Goal: Task Accomplishment & Management: Complete application form

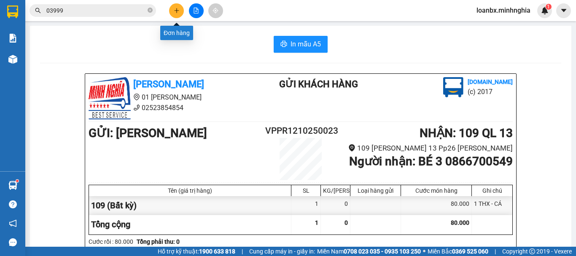
click at [174, 12] on icon "plus" at bounding box center [177, 11] width 6 height 6
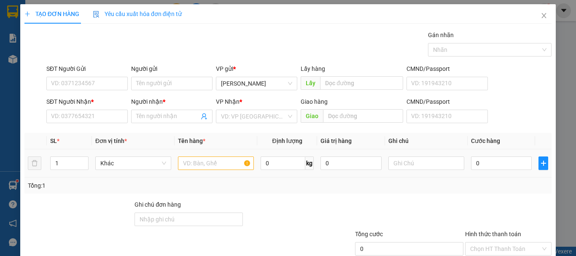
click at [195, 154] on td at bounding box center [215, 163] width 83 height 28
click at [196, 156] on div at bounding box center [216, 163] width 76 height 17
click at [212, 169] on input "text" at bounding box center [216, 162] width 76 height 13
click at [212, 165] on input "text" at bounding box center [216, 162] width 76 height 13
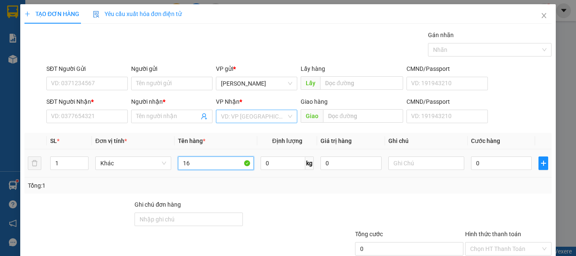
type input "1"
type input "816"
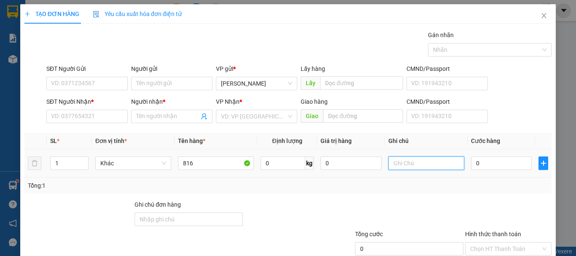
click at [397, 158] on input "text" at bounding box center [426, 162] width 76 height 13
type input "1 HỘP GIẤY - PT XE"
drag, startPoint x: 487, startPoint y: 152, endPoint x: 488, endPoint y: 161, distance: 9.7
click at [487, 154] on td "0" at bounding box center [500, 163] width 67 height 28
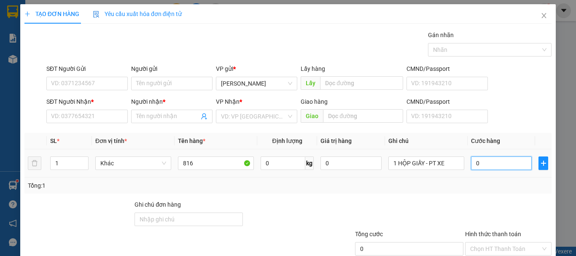
click at [488, 162] on input "0" at bounding box center [501, 162] width 61 height 13
type input "3"
type input "30"
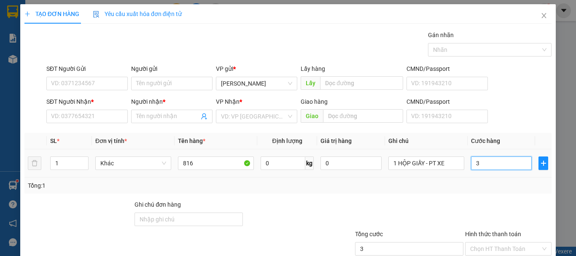
type input "30"
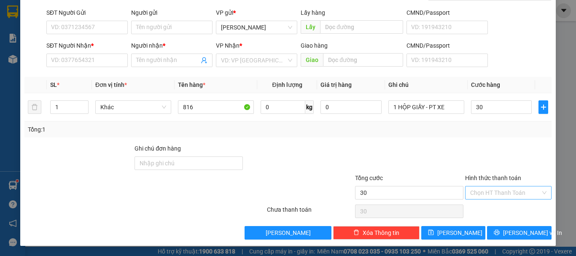
type input "30.000"
click at [487, 194] on input "Hình thức thanh toán" at bounding box center [505, 192] width 70 height 13
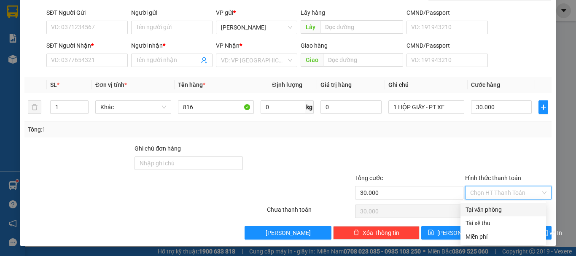
click at [487, 205] on div "Tại văn phòng" at bounding box center [502, 209] width 75 height 9
type input "0"
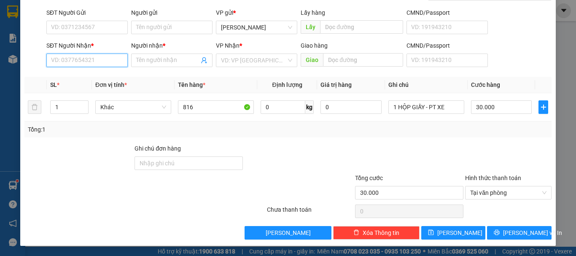
click at [62, 56] on input "SĐT Người Nhận *" at bounding box center [86, 60] width 81 height 13
type input "0933477473"
drag, startPoint x: 84, startPoint y: 82, endPoint x: 90, endPoint y: 43, distance: 39.7
click at [85, 83] on div "0933477473 - CHUỘT" at bounding box center [86, 76] width 80 height 13
type input "CHUỘT"
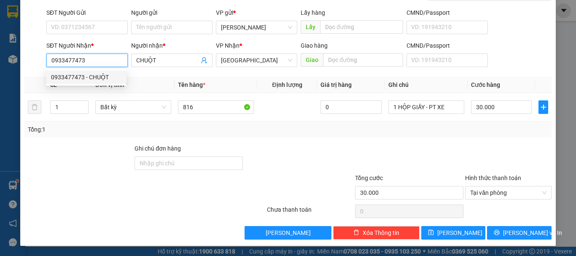
type input "0933477473"
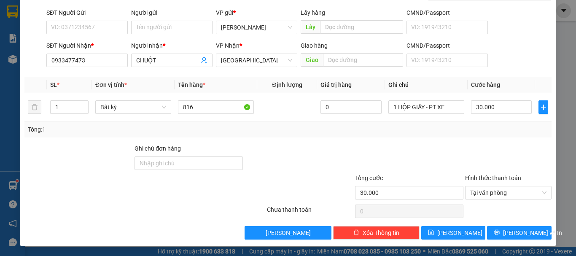
click at [91, 20] on div "SĐT Người Gửi" at bounding box center [86, 14] width 81 height 13
click at [91, 21] on div "SĐT Người Gửi VD: 0371234567" at bounding box center [86, 22] width 81 height 29
click at [91, 27] on input "SĐT Người Gửi" at bounding box center [86, 27] width 81 height 13
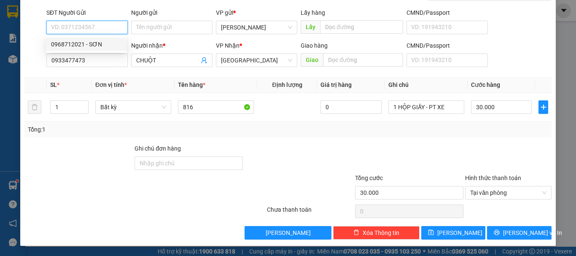
click at [91, 45] on div "0968712021 - SƠN" at bounding box center [86, 44] width 70 height 9
type input "0968712021"
type input "SƠN"
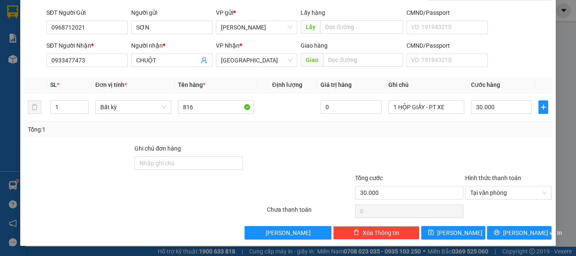
click at [516, 246] on div "TẠO ĐƠN HÀNG Yêu cầu xuất hóa đơn điện tử Transit Pickup Surcharge Ids Transit …" at bounding box center [288, 128] width 576 height 256
click at [511, 238] on button "Lưu và In" at bounding box center [519, 232] width 64 height 13
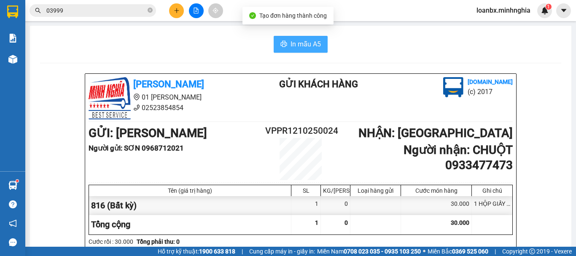
click at [313, 38] on button "In mẫu A5" at bounding box center [300, 44] width 54 height 17
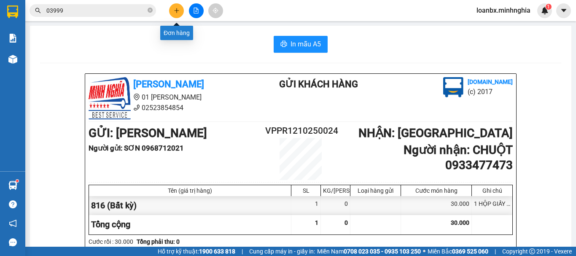
click at [178, 8] on icon "plus" at bounding box center [177, 11] width 6 height 6
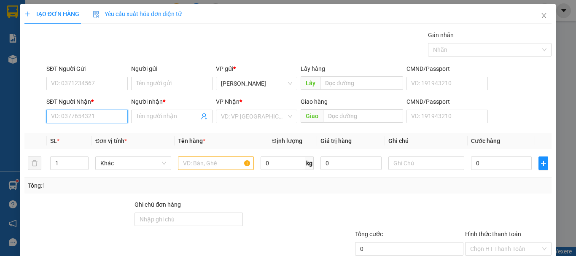
click at [81, 113] on input "SĐT Người Nhận *" at bounding box center [86, 116] width 81 height 13
click at [92, 131] on div "0397959282 - CHỊ BẢY" at bounding box center [86, 133] width 70 height 9
type input "0397959282"
type input "CHỊ BẢY"
type input "0397959282"
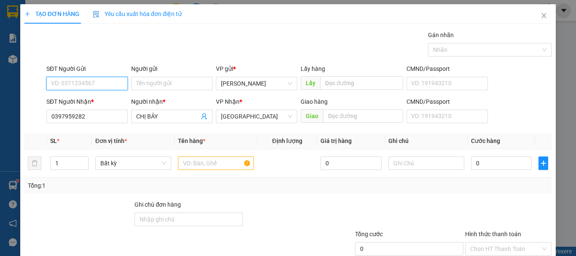
click at [92, 82] on input "SĐT Người Gửi" at bounding box center [86, 83] width 81 height 13
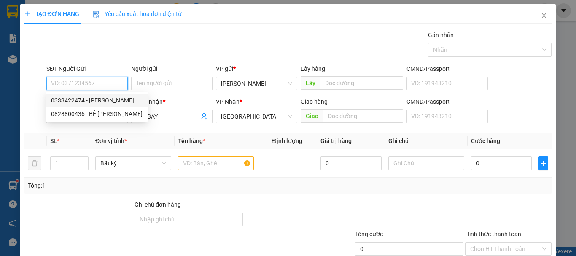
click at [94, 102] on div "0333422474 - CƯỜNG" at bounding box center [96, 100] width 91 height 9
type input "0333422474"
type input "CƯỜNG"
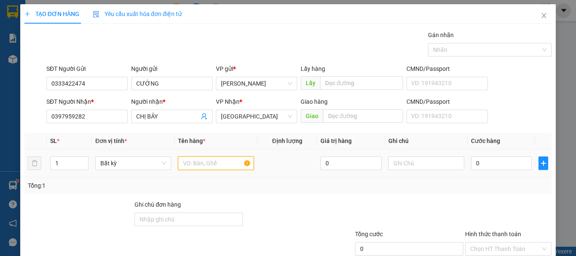
click at [199, 160] on input "text" at bounding box center [216, 162] width 76 height 13
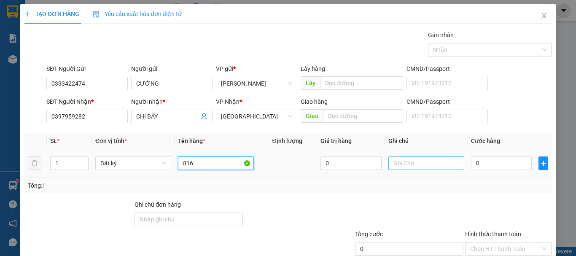
type input "816"
click at [400, 164] on input "text" at bounding box center [426, 162] width 76 height 13
paste input "0865973939"
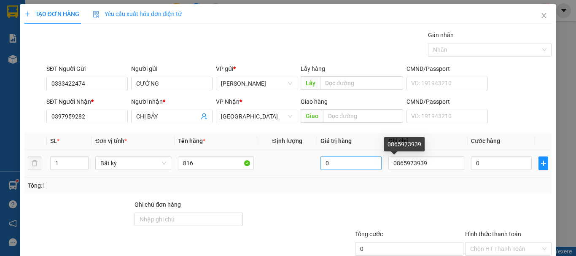
drag, startPoint x: 417, startPoint y: 171, endPoint x: 370, endPoint y: 168, distance: 47.3
click at [378, 169] on tr "1 Bất kỳ 816 0 0865973939 0" at bounding box center [287, 163] width 527 height 28
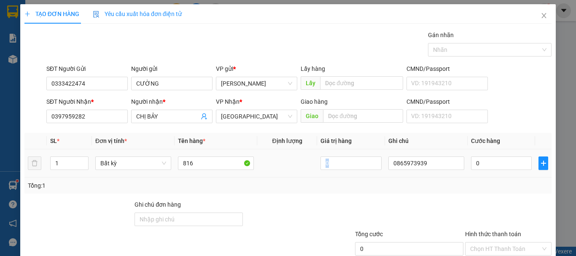
scroll to position [56, 0]
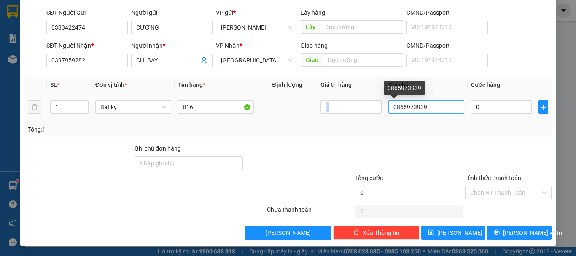
click at [426, 108] on input "0865973939" at bounding box center [426, 106] width 76 height 13
type input "0"
drag, startPoint x: 391, startPoint y: 107, endPoint x: 381, endPoint y: 107, distance: 10.1
click at [385, 107] on td at bounding box center [426, 107] width 83 height 28
drag, startPoint x: 412, startPoint y: 107, endPoint x: 384, endPoint y: 107, distance: 27.8
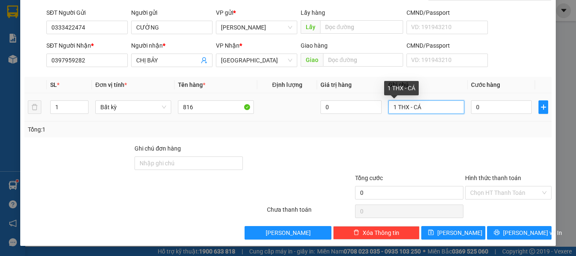
click at [388, 107] on input "1 THX - CÁ" at bounding box center [426, 106] width 76 height 13
type input "1 THX - CÁ"
click at [504, 110] on input "0" at bounding box center [501, 106] width 61 height 13
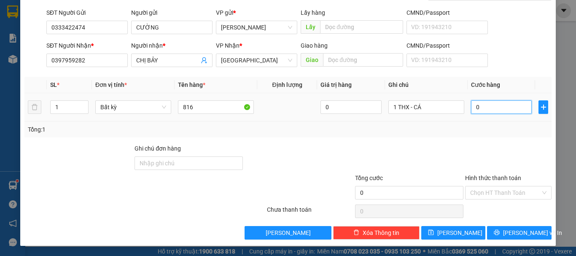
type input "1"
type input "10"
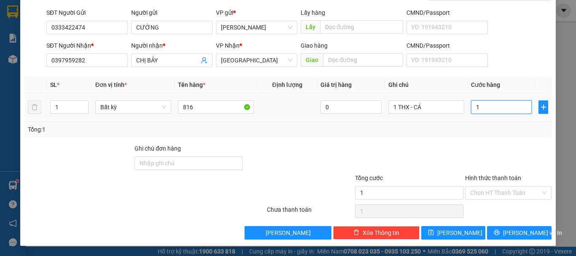
type input "10"
type input "100"
type input "100.000"
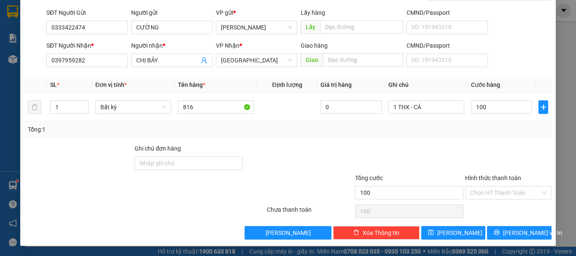
type input "100.000"
click at [491, 207] on div "Chọn HT Thanh Toán" at bounding box center [508, 211] width 88 height 17
click at [496, 190] on input "Hình thức thanh toán" at bounding box center [505, 192] width 70 height 13
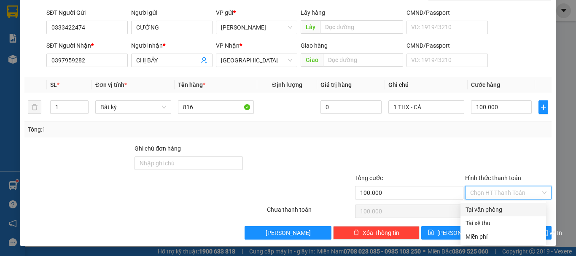
click at [492, 201] on div "Hình thức thanh toán Chọn HT Thanh Toán" at bounding box center [508, 187] width 86 height 29
click at [500, 188] on input "Hình thức thanh toán" at bounding box center [505, 192] width 70 height 13
click at [490, 212] on div "Tại văn phòng" at bounding box center [502, 209] width 75 height 9
type input "0"
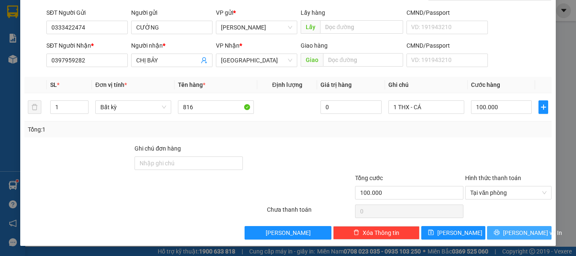
click at [514, 239] on button "Lưu và In" at bounding box center [519, 232] width 64 height 13
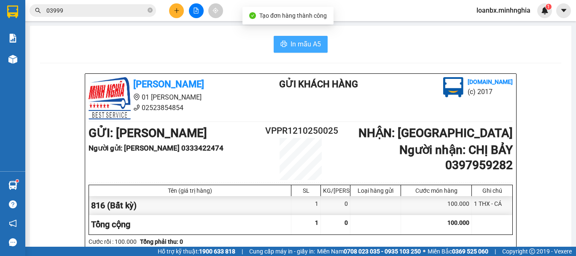
click at [286, 43] on button "In mẫu A5" at bounding box center [300, 44] width 54 height 17
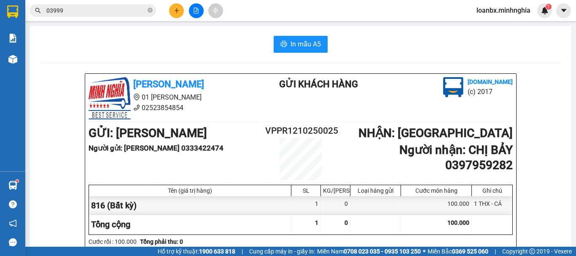
click at [183, 13] on button at bounding box center [176, 10] width 15 height 15
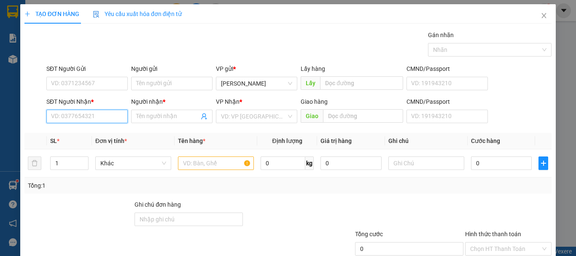
click at [58, 121] on input "SĐT Người Nhận *" at bounding box center [86, 116] width 81 height 13
click at [88, 139] on div "0907174667 - LOAN" at bounding box center [86, 132] width 80 height 13
type input "0907174667"
type input "LOAN"
type input "0907174667"
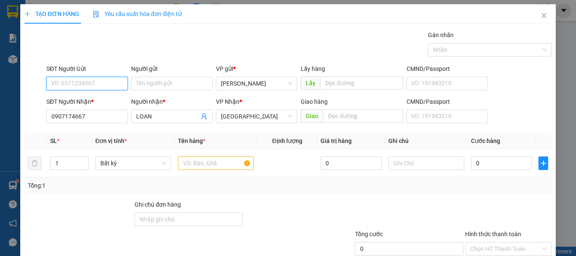
click at [98, 85] on input "SĐT Người Gửi" at bounding box center [86, 83] width 81 height 13
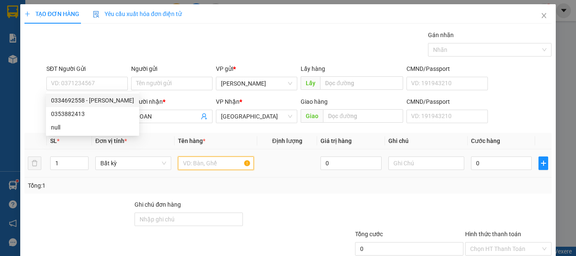
click at [192, 166] on input "text" at bounding box center [216, 162] width 76 height 13
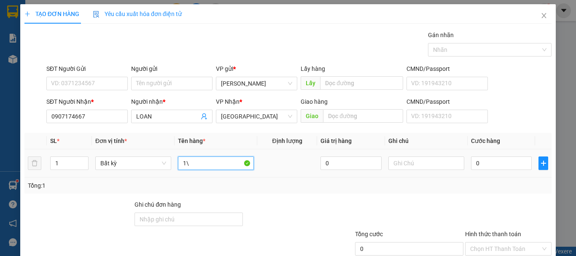
type input "1"
type input "816"
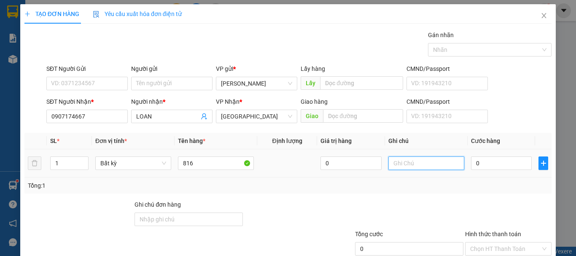
click at [419, 166] on input "text" at bounding box center [426, 162] width 76 height 13
paste input "1 THX - CÁ"
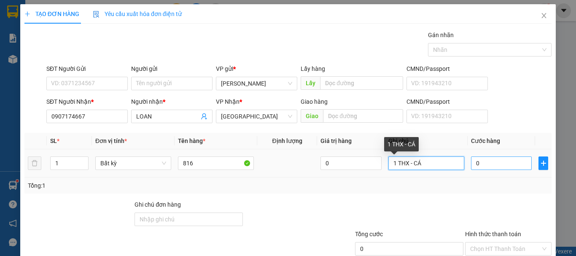
type input "1 THX - CÁ"
click at [495, 165] on input "0" at bounding box center [501, 162] width 61 height 13
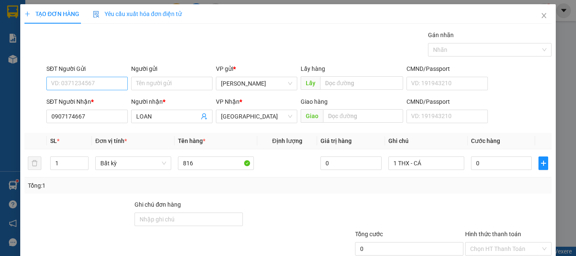
click at [86, 77] on div "SĐT Người Gửi VD: 0371234567" at bounding box center [86, 78] width 81 height 29
click at [75, 80] on input "SĐT Người Gửi" at bounding box center [86, 83] width 81 height 13
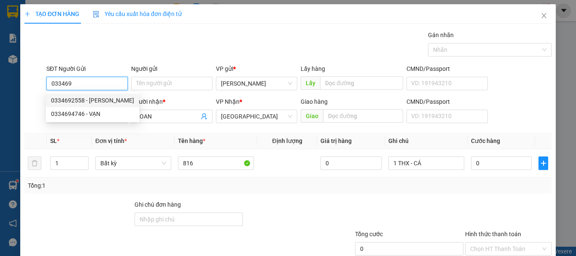
click at [99, 102] on div "0334692558 - DUNG" at bounding box center [92, 100] width 83 height 9
type input "0334692558"
type input "DUNG"
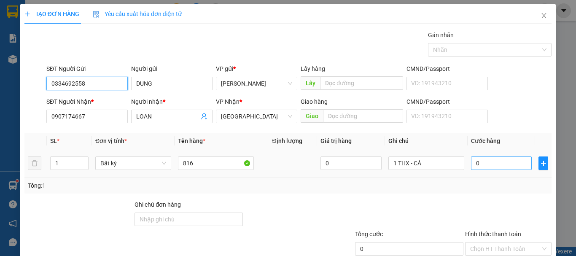
type input "0334692558"
click at [490, 167] on input "0" at bounding box center [501, 162] width 61 height 13
type input "3"
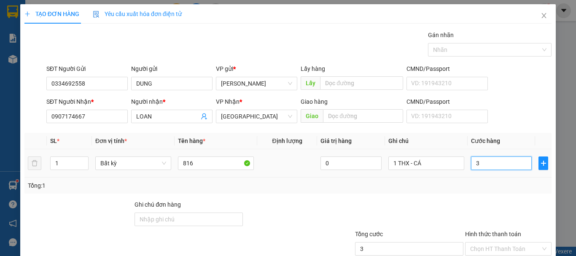
type input "30"
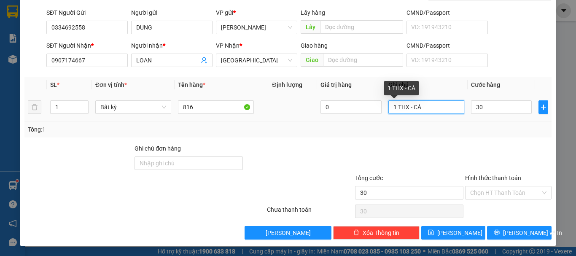
type input "30.000"
click at [403, 111] on input "1 THX - CÁ" at bounding box center [426, 106] width 76 height 13
click at [404, 109] on input "1 THX - CÁ" at bounding box center [426, 106] width 76 height 13
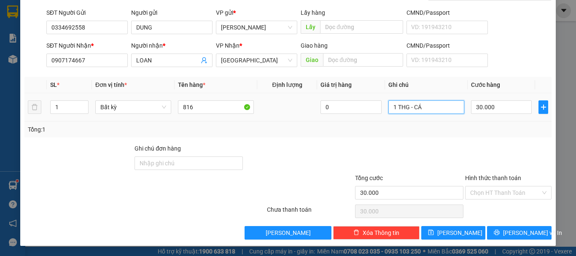
drag, startPoint x: 421, startPoint y: 110, endPoint x: 408, endPoint y: 115, distance: 13.3
click at [408, 115] on div "1 THG - CÁ" at bounding box center [426, 107] width 76 height 17
type input "1 THG - ĐỒ KHÔ"
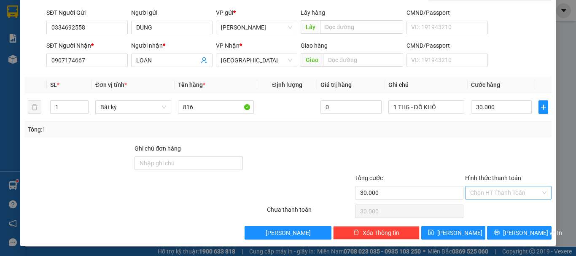
click at [513, 196] on input "Hình thức thanh toán" at bounding box center [505, 192] width 70 height 13
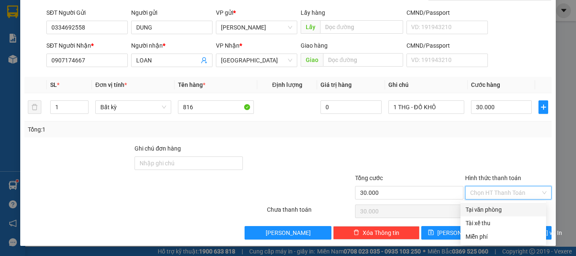
click at [503, 206] on div "Tại văn phòng" at bounding box center [502, 209] width 75 height 9
type input "0"
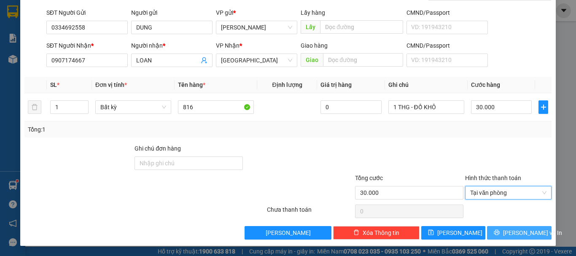
click at [509, 230] on span "Lưu và In" at bounding box center [532, 232] width 59 height 9
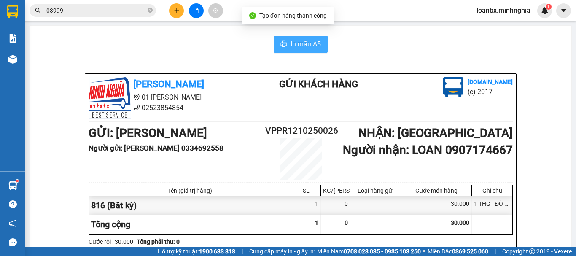
click at [307, 43] on span "In mẫu A5" at bounding box center [305, 44] width 30 height 11
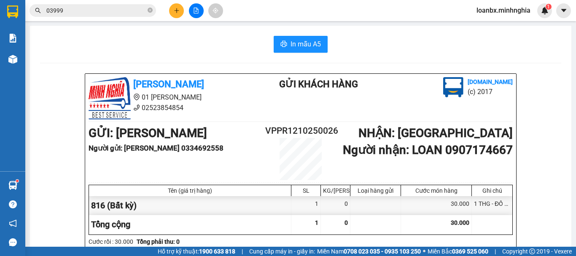
click at [182, 20] on div "Kết quả tìm kiếm ( 397 ) Bộ lọc Ngày tạo đơn gần nhất Mã ĐH Trạng thái Món hàng…" at bounding box center [288, 10] width 576 height 21
click at [173, 11] on button at bounding box center [176, 10] width 15 height 15
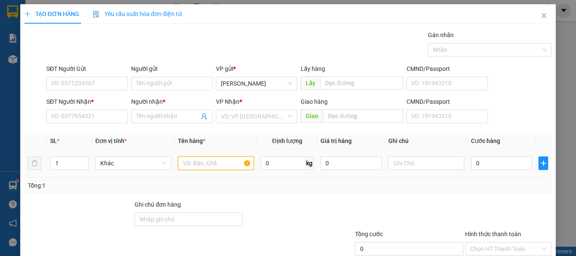
click at [188, 158] on input "text" at bounding box center [216, 162] width 76 height 13
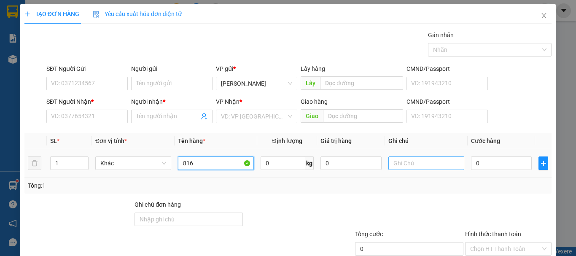
type input "816"
click at [418, 169] on input "text" at bounding box center [426, 162] width 76 height 13
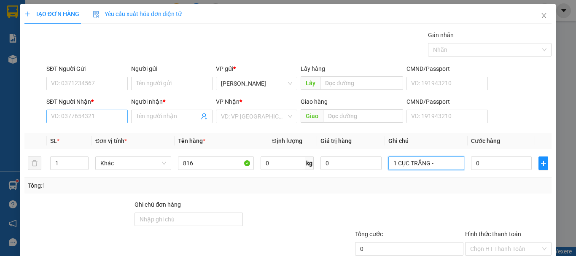
type input "1 CỤC TRẮNG -"
click at [68, 116] on input "SĐT Người Nhận *" at bounding box center [86, 116] width 81 height 13
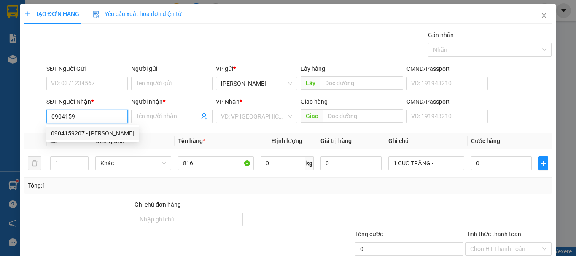
click at [102, 130] on div "0904159207 - DUYÊN" at bounding box center [92, 133] width 83 height 9
type input "0904159207"
type input "DUYÊN"
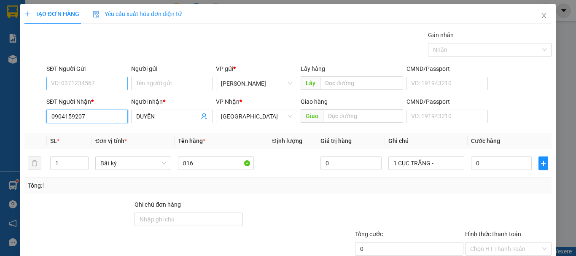
type input "0904159207"
click at [67, 86] on input "SĐT Người Gửi" at bounding box center [86, 83] width 81 height 13
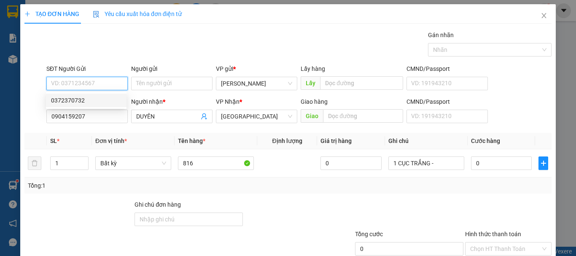
click at [81, 103] on div "0372370732" at bounding box center [86, 100] width 70 height 9
type input "0372370732"
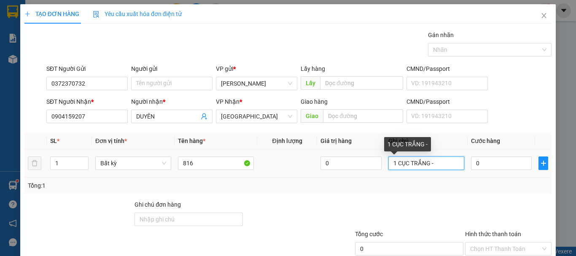
click at [447, 167] on input "1 CỤC TRẮNG -" at bounding box center [426, 162] width 76 height 13
click at [477, 161] on input "0" at bounding box center [501, 162] width 61 height 13
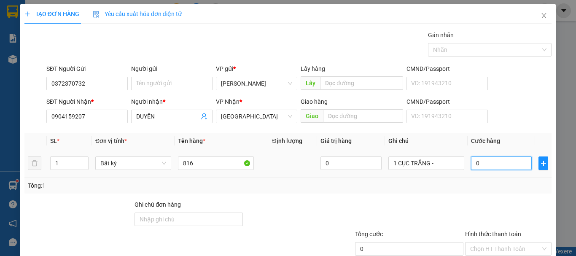
type input "3"
type input "30"
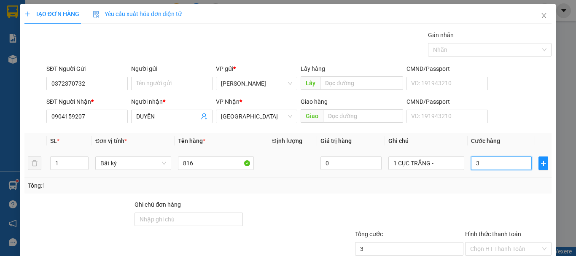
type input "30"
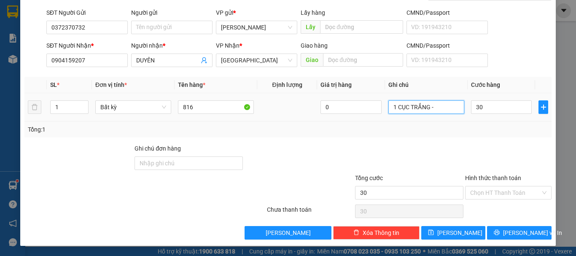
type input "30.000"
click at [432, 105] on input "1 CỤC TRẮNG -" at bounding box center [426, 106] width 76 height 13
type input "1 CỤC TRẮNG - BÁNH"
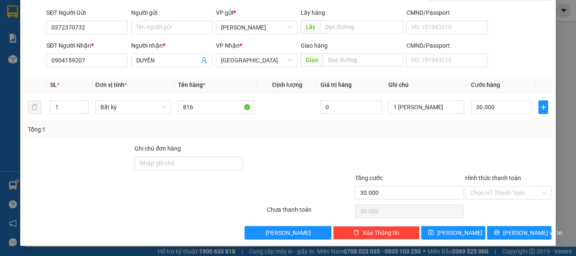
click at [498, 201] on div "Hình thức thanh toán Chọn HT Thanh Toán" at bounding box center [508, 187] width 86 height 29
click at [502, 197] on input "Hình thức thanh toán" at bounding box center [505, 192] width 70 height 13
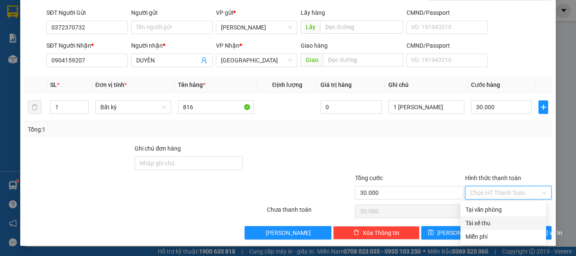
click at [501, 217] on div "Tài xế thu" at bounding box center [503, 222] width 86 height 13
type input "0"
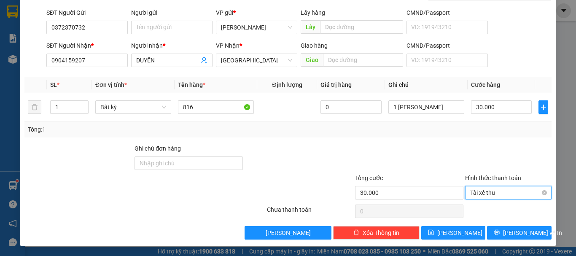
click at [502, 196] on span "Tài xế thu" at bounding box center [508, 192] width 76 height 13
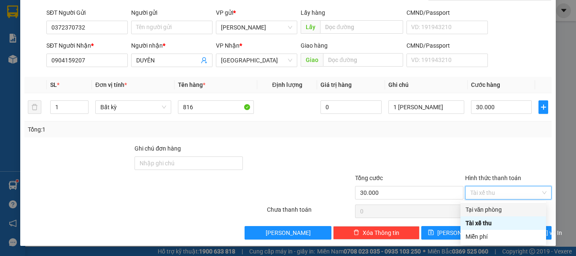
click at [496, 203] on div "Tại văn phòng" at bounding box center [503, 209] width 86 height 13
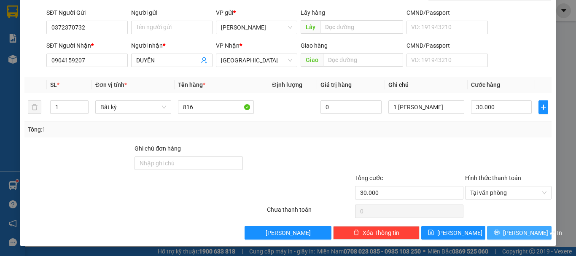
click at [507, 236] on span "Lưu và In" at bounding box center [532, 232] width 59 height 9
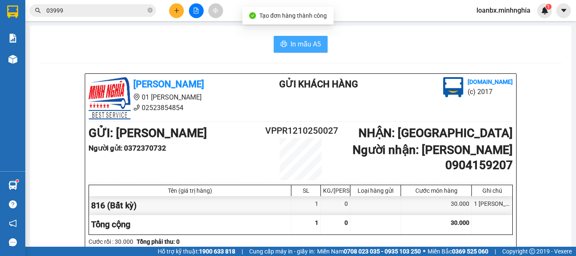
click at [294, 46] on span "In mẫu A5" at bounding box center [305, 44] width 30 height 11
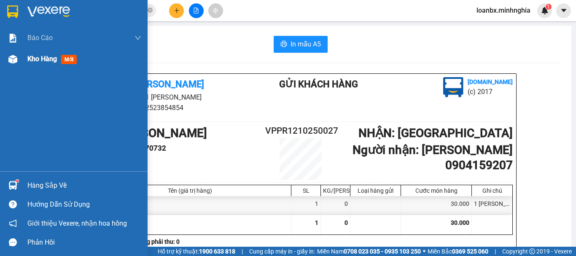
click at [12, 51] on div "Kho hàng mới" at bounding box center [73, 58] width 147 height 21
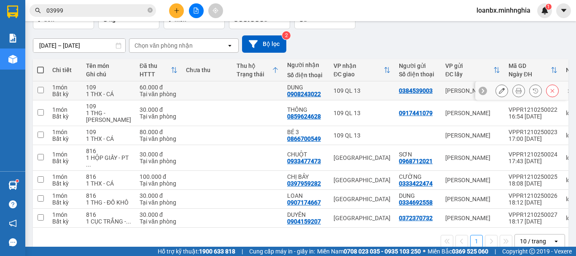
scroll to position [92, 0]
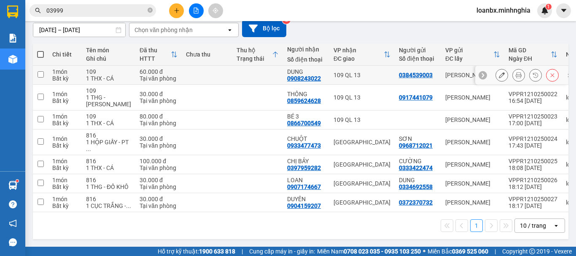
click at [158, 75] on div "Tại văn phòng" at bounding box center [158, 78] width 38 height 7
checkbox input "true"
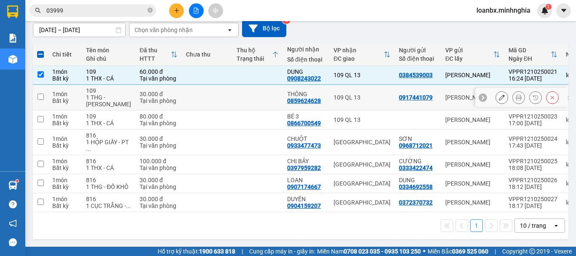
click at [150, 92] on td "30.000 đ Tại văn phòng" at bounding box center [158, 98] width 46 height 26
checkbox input "true"
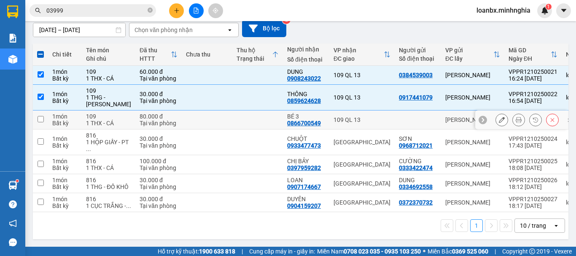
click at [143, 120] on div "Tại văn phòng" at bounding box center [158, 123] width 38 height 7
checkbox input "true"
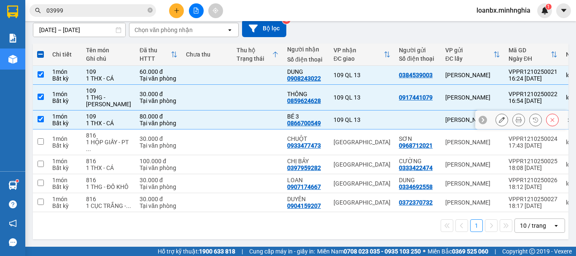
scroll to position [0, 0]
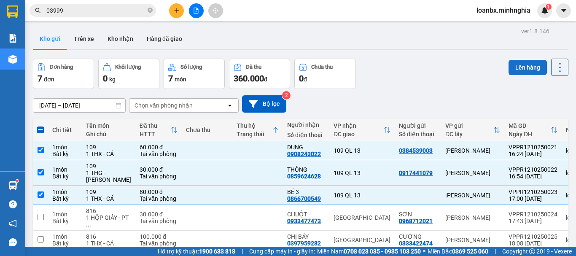
click at [521, 67] on button "Lên hàng" at bounding box center [527, 67] width 38 height 15
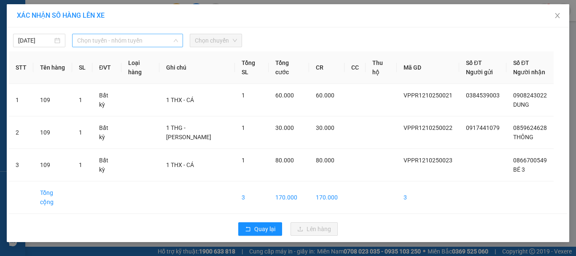
drag, startPoint x: 152, startPoint y: 40, endPoint x: 146, endPoint y: 63, distance: 23.4
click at [153, 41] on span "Chọn tuyến - nhóm tuyến" at bounding box center [127, 40] width 101 height 13
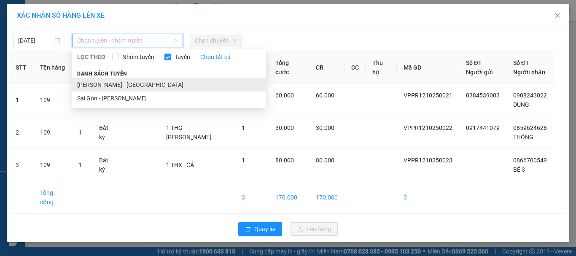
click at [132, 82] on li "[PERSON_NAME] - [GEOGRAPHIC_DATA]" at bounding box center [169, 84] width 194 height 13
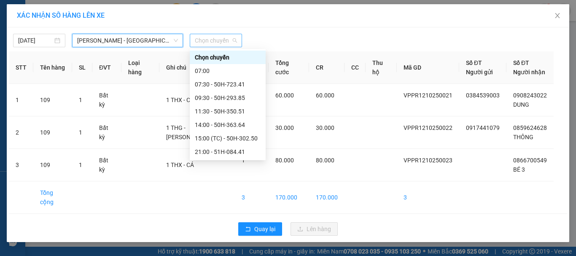
click at [200, 41] on span "Chọn chuyến" at bounding box center [216, 40] width 42 height 13
click at [215, 147] on div "21:00 - 51H-084.41" at bounding box center [228, 151] width 66 height 9
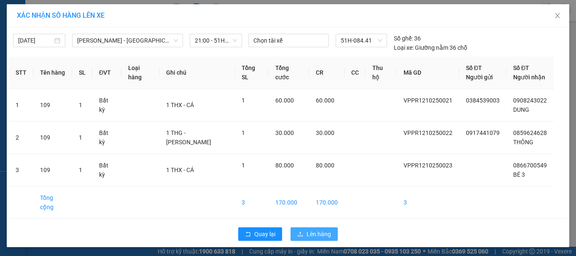
click at [309, 227] on button "Lên hàng" at bounding box center [313, 233] width 47 height 13
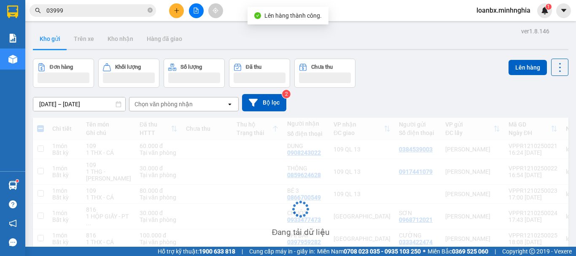
click at [309, 223] on div "Đang tải dữ liệu" at bounding box center [300, 216] width 535 height 196
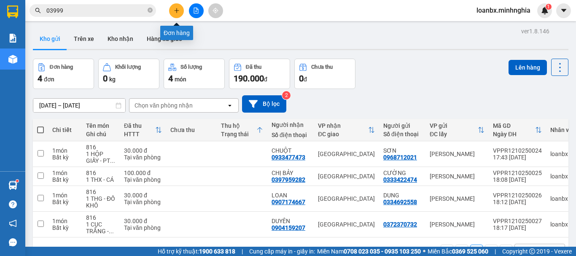
click at [180, 9] on button at bounding box center [176, 10] width 15 height 15
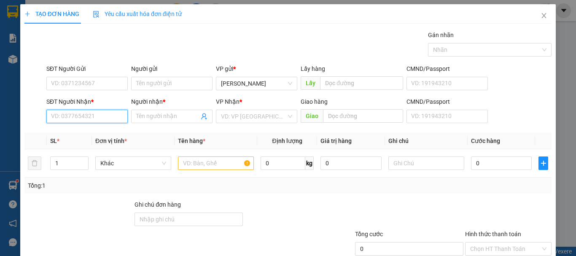
click at [88, 117] on input "SĐT Người Nhận *" at bounding box center [86, 116] width 81 height 13
drag, startPoint x: 87, startPoint y: 133, endPoint x: 117, endPoint y: 147, distance: 33.6
click at [89, 135] on div "0934179907 - TRỌNG HẬU" at bounding box center [92, 133] width 83 height 9
type input "0934179907"
type input "TRỌNG HẬU"
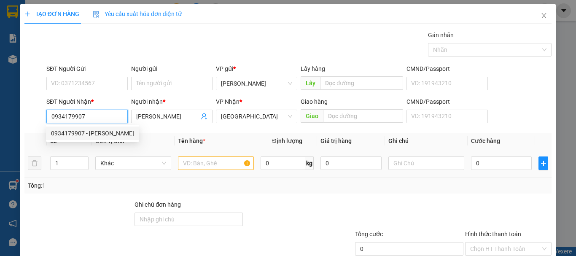
type input "0934179907"
click at [193, 163] on input "text" at bounding box center [216, 162] width 76 height 13
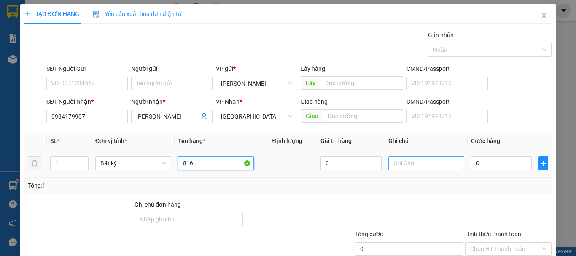
type input "816"
click at [418, 159] on input "text" at bounding box center [426, 162] width 76 height 13
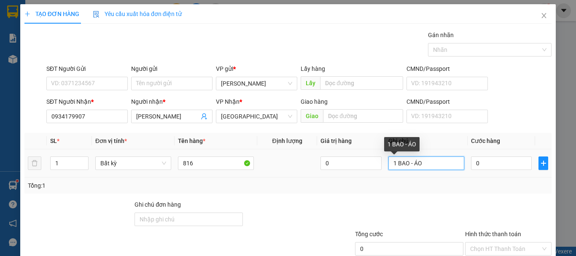
click at [409, 166] on input "1 BAO - ÁO" at bounding box center [426, 162] width 76 height 13
click at [412, 166] on input "1 BAO - ÁO" at bounding box center [426, 162] width 76 height 13
type input "1 BAO - QÁO"
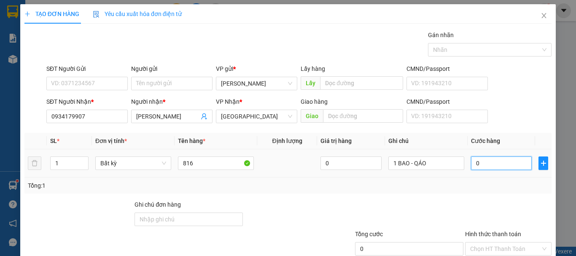
click at [495, 161] on input "0" at bounding box center [501, 162] width 61 height 13
type input "7"
type input "70"
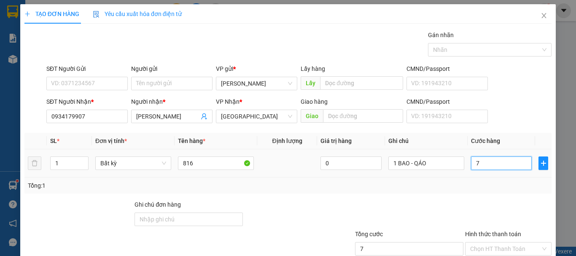
type input "70"
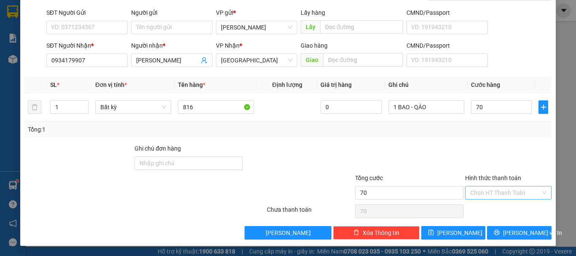
type input "70.000"
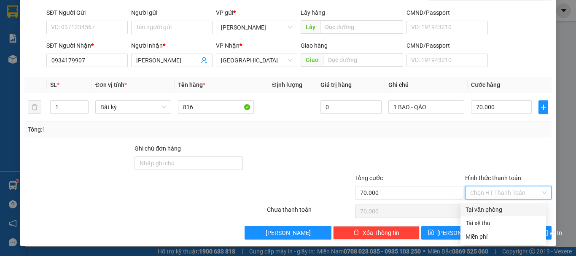
click at [501, 194] on input "Hình thức thanh toán" at bounding box center [505, 192] width 70 height 13
click at [491, 209] on div "Tại văn phòng" at bounding box center [502, 209] width 75 height 9
type input "0"
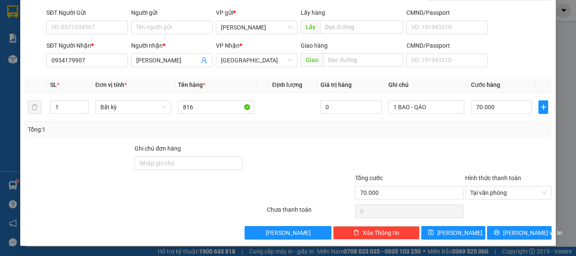
click at [504, 224] on div "Transit Pickup Surcharge Ids Transit Deliver Surcharge Ids Transit Deliver Surc…" at bounding box center [287, 106] width 527 height 265
click at [507, 232] on span "Lưu và In" at bounding box center [532, 232] width 59 height 9
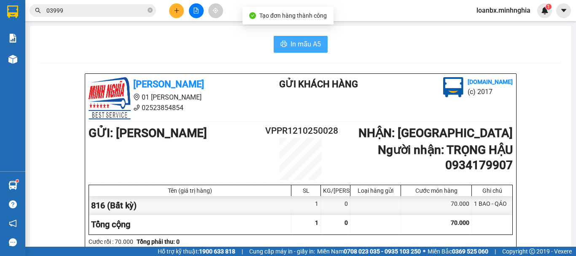
click at [292, 46] on span "In mẫu A5" at bounding box center [305, 44] width 30 height 11
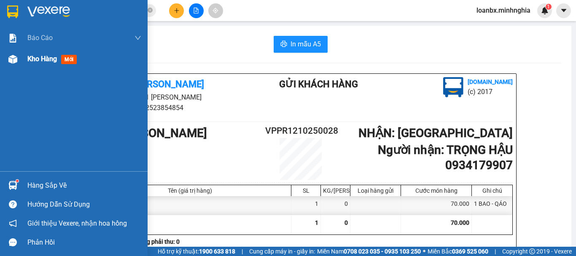
click at [16, 60] on img at bounding box center [12, 59] width 9 height 9
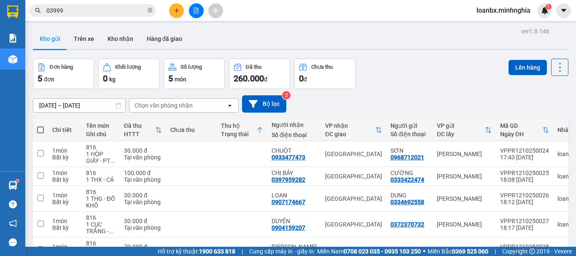
drag, startPoint x: 127, startPoint y: 248, endPoint x: 563, endPoint y: 272, distance: 436.8
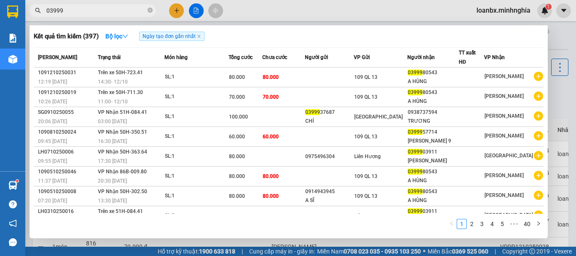
drag, startPoint x: 75, startPoint y: 11, endPoint x: 21, endPoint y: 11, distance: 53.9
click at [21, 11] on section "Kết quả tìm kiếm ( 397 ) Bộ lọc Ngày tạo đơn gần nhất Mã ĐH Trạng thái Món hàng…" at bounding box center [288, 128] width 576 height 256
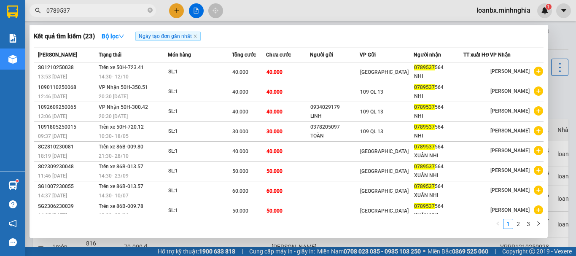
drag, startPoint x: 107, startPoint y: 18, endPoint x: 95, endPoint y: 11, distance: 13.8
click at [102, 15] on div "Kết quả tìm kiếm ( 23 ) Bộ lọc Ngày tạo đơn gần nhất Mã ĐH Trạng thái Món hàng …" at bounding box center [82, 10] width 164 height 15
drag, startPoint x: 92, startPoint y: 9, endPoint x: 35, endPoint y: 11, distance: 57.4
click at [35, 11] on div "0789537" at bounding box center [82, 10] width 164 height 13
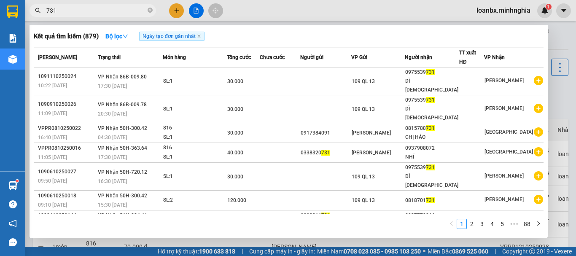
type input "731"
click at [224, 8] on div at bounding box center [288, 128] width 576 height 256
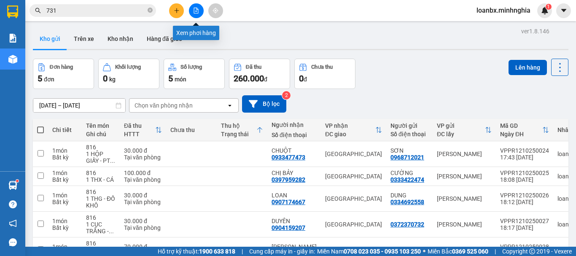
click at [193, 5] on button at bounding box center [196, 10] width 15 height 15
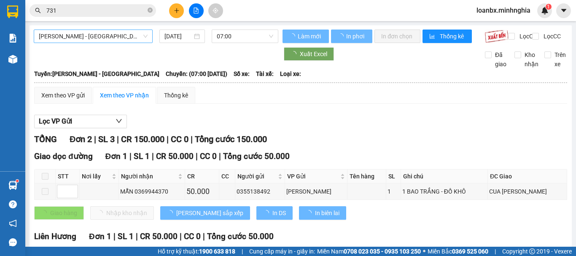
click at [97, 37] on span "[PERSON_NAME] - [GEOGRAPHIC_DATA]" at bounding box center [93, 36] width 109 height 13
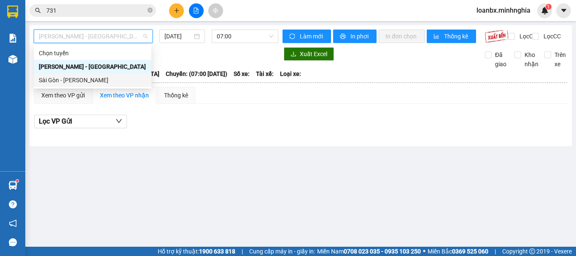
click at [80, 87] on body "Kết quả tìm kiếm ( 879 ) Bộ lọc Ngày tạo đơn gần nhất Mã ĐH Trạng thái Món hàng…" at bounding box center [288, 128] width 576 height 256
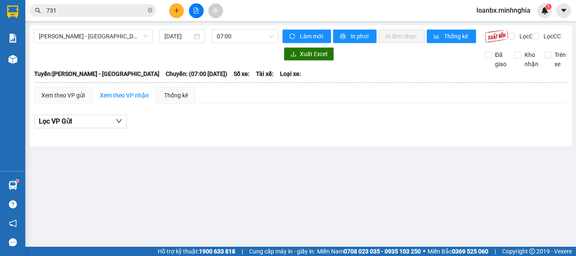
click at [78, 77] on b "Tuyến: Phan Rí - Sài Gòn" at bounding box center [96, 73] width 125 height 7
click at [80, 36] on span "[PERSON_NAME] - [GEOGRAPHIC_DATA]" at bounding box center [93, 36] width 109 height 13
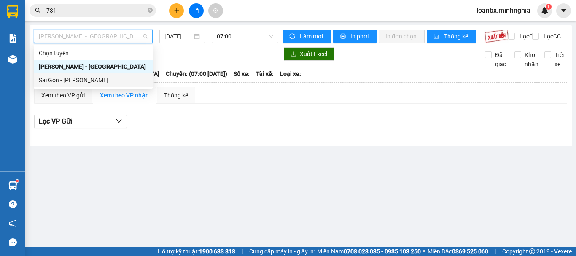
click at [77, 80] on div "Sài Gòn - [PERSON_NAME]" at bounding box center [93, 79] width 109 height 9
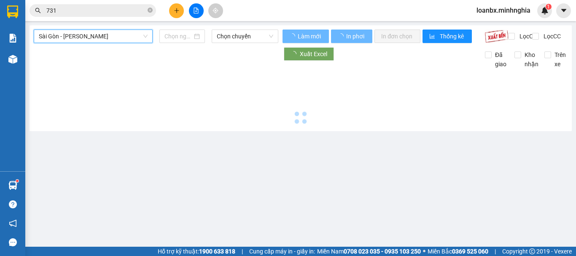
type input "[DATE]"
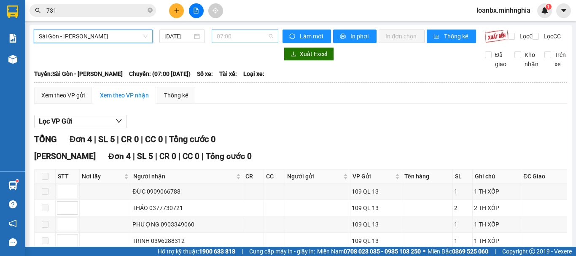
click at [229, 38] on span "07:00" at bounding box center [245, 36] width 56 height 13
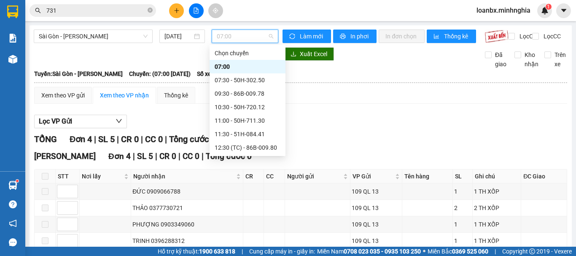
click at [251, 156] on div "14:30 - 50H-723.41" at bounding box center [247, 160] width 66 height 9
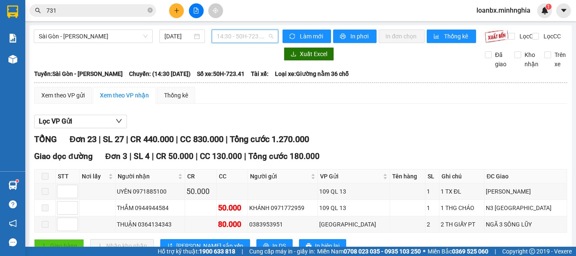
click at [273, 41] on div "14:30 - 50H-723.41" at bounding box center [245, 35] width 67 height 13
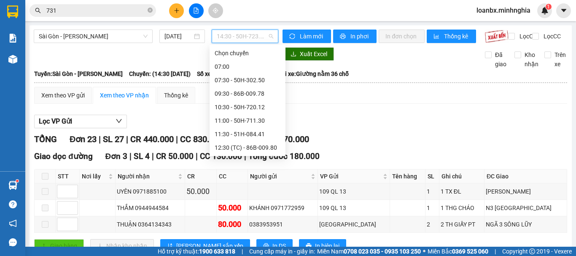
click at [234, 170] on div "16:00 - 50H-368.19" at bounding box center [247, 174] width 66 height 9
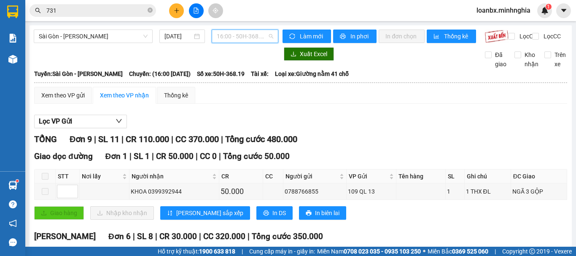
click at [242, 40] on span "16:00 - 50H-368.19" at bounding box center [245, 36] width 56 height 13
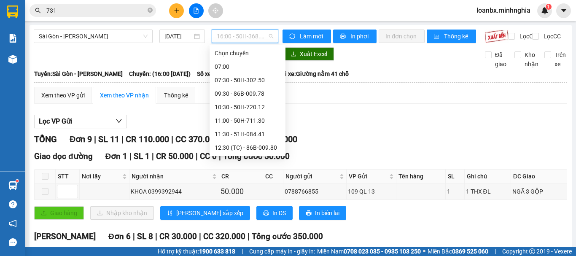
click at [234, 156] on div "14:30 - 50H-723.41" at bounding box center [247, 160] width 66 height 9
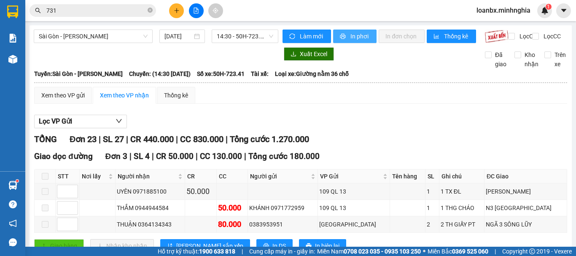
click at [362, 36] on span "In phơi" at bounding box center [359, 36] width 19 height 9
click at [356, 30] on button "In phơi" at bounding box center [354, 35] width 43 height 13
click at [221, 36] on span "14:30 - 50H-723.41" at bounding box center [245, 36] width 56 height 13
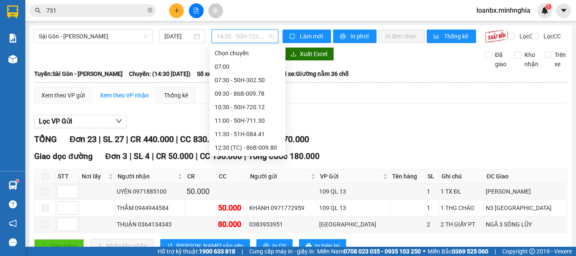
click at [263, 170] on div "16:00 - 50H-368.19" at bounding box center [247, 174] width 66 height 9
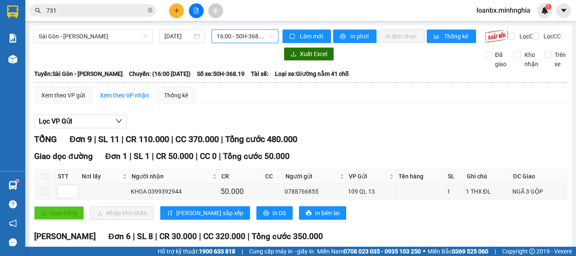
click at [235, 42] on span "16:00 - 50H-368.19" at bounding box center [245, 36] width 56 height 13
click at [349, 129] on div "Lọc VP Gửi" at bounding box center [300, 122] width 533 height 14
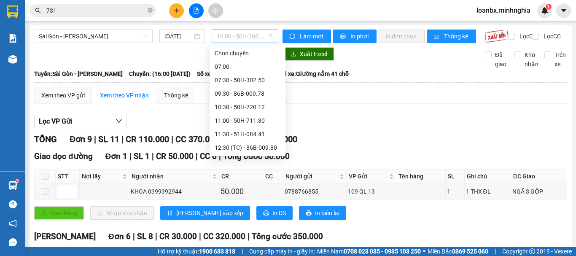
click at [238, 35] on span "16:00 - 50H-368.19" at bounding box center [245, 36] width 56 height 13
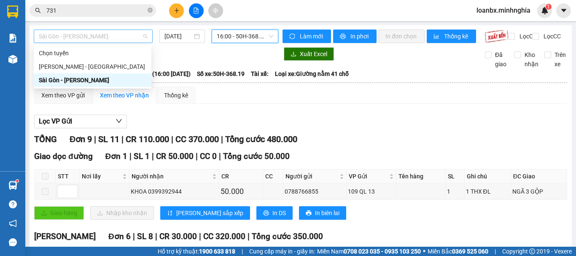
click at [89, 37] on span "Sài Gòn - [PERSON_NAME]" at bounding box center [93, 36] width 109 height 13
click at [81, 72] on div "[PERSON_NAME] - [GEOGRAPHIC_DATA]" at bounding box center [93, 66] width 118 height 13
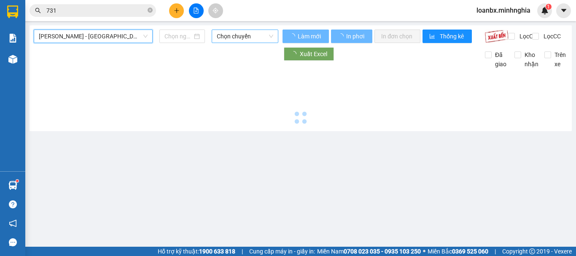
type input "[DATE]"
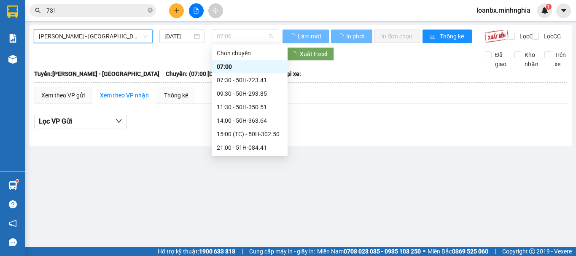
drag, startPoint x: 235, startPoint y: 38, endPoint x: 244, endPoint y: 74, distance: 37.3
click at [237, 40] on span "07:00" at bounding box center [245, 36] width 56 height 13
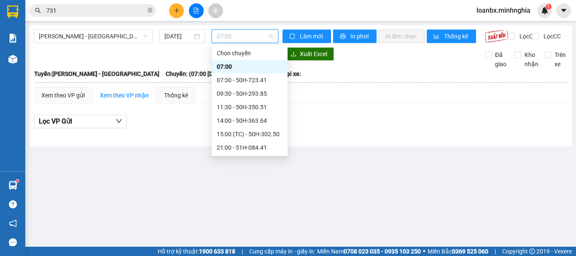
click at [236, 156] on div "21:30 (TC) - 86B-009.78" at bounding box center [250, 160] width 66 height 9
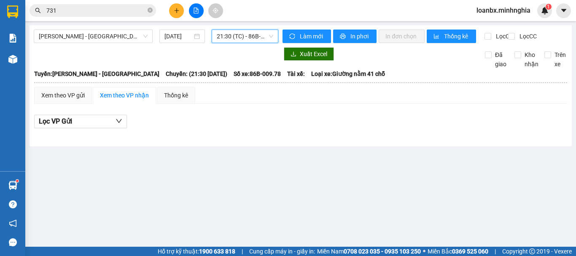
click at [246, 43] on div "Phan Rí - Sài Gòn 12/10/2025 21:30 21:30 (TC) - 86B-009.78" at bounding box center [156, 35] width 244 height 13
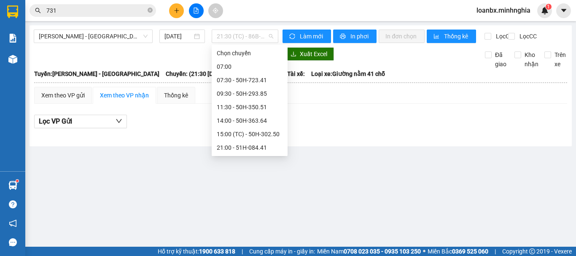
drag, startPoint x: 253, startPoint y: 35, endPoint x: 244, endPoint y: 81, distance: 47.1
click at [253, 35] on span "21:30 (TC) - 86B-009.78" at bounding box center [245, 36] width 56 height 13
click at [235, 143] on div "21:00 - 51H-084.41" at bounding box center [250, 147] width 66 height 9
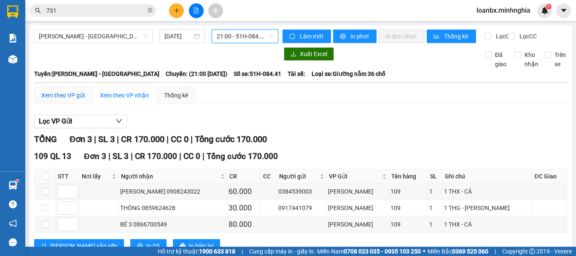
click at [54, 97] on div "Xem theo VP gửi" at bounding box center [63, 95] width 58 height 17
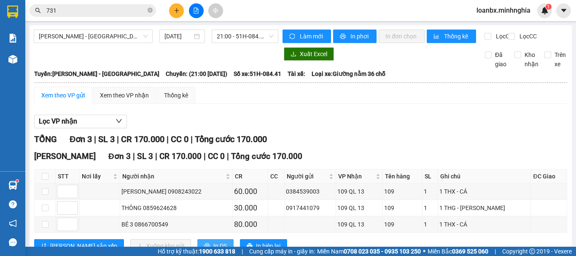
click at [204, 243] on icon "printer" at bounding box center [207, 246] width 6 height 6
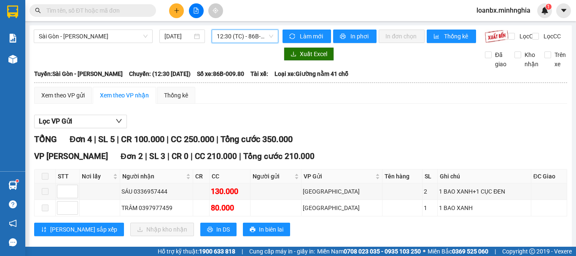
click at [231, 41] on span "12:30 (TC) - 86B-009.80" at bounding box center [245, 36] width 56 height 13
click at [95, 16] on span at bounding box center [92, 10] width 126 height 13
click at [91, 11] on input "text" at bounding box center [95, 10] width 99 height 9
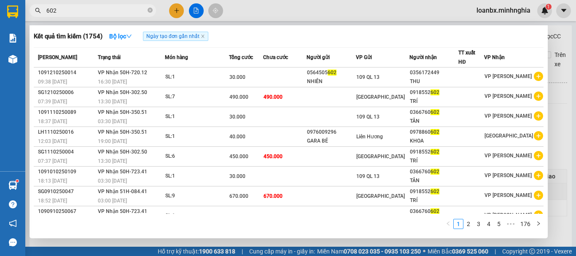
type input "602"
